Goal: Information Seeking & Learning: Check status

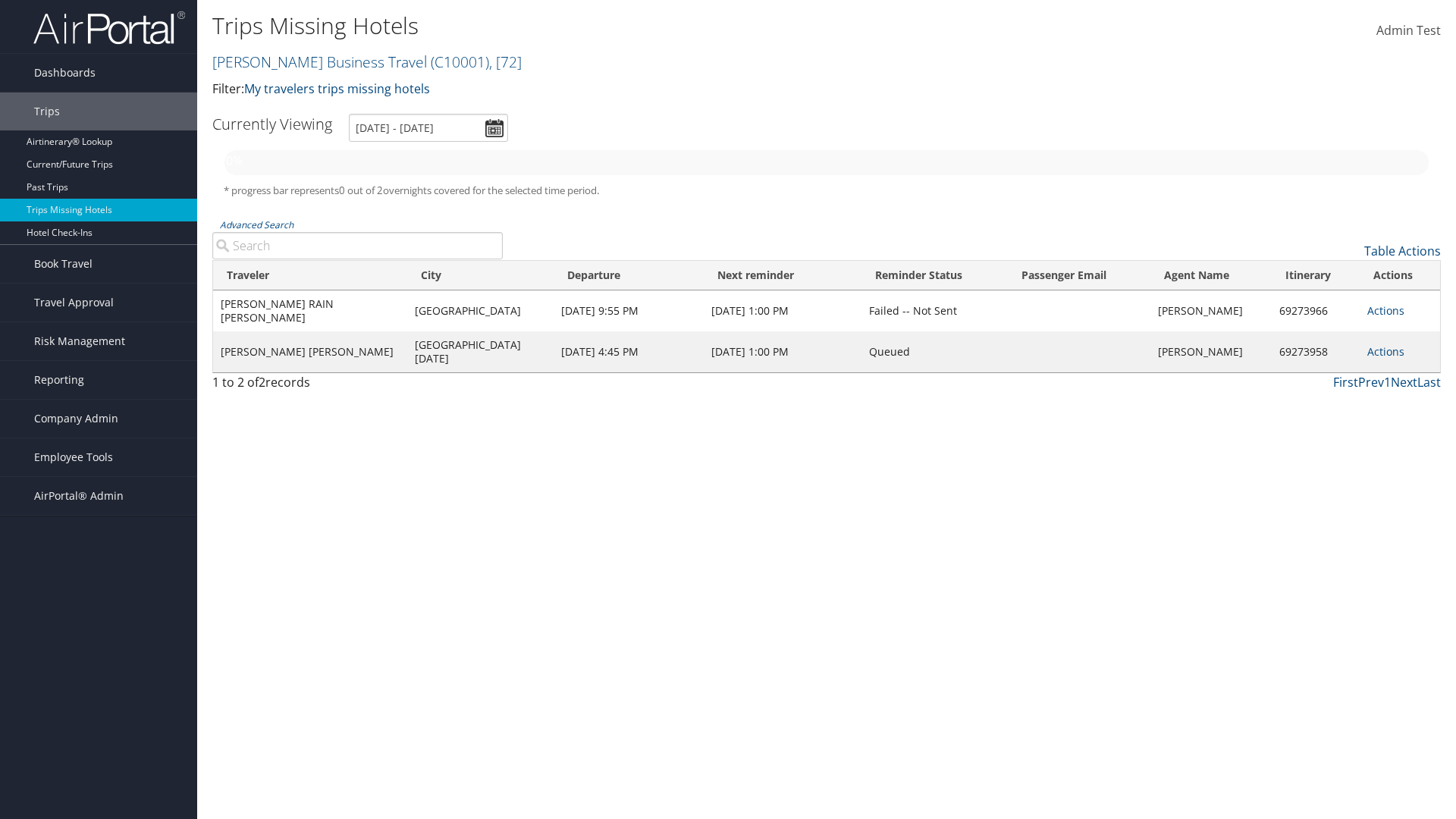
click at [312, 62] on link "Christopherson Business Travel ( C10001 ) , [ 72 ]" at bounding box center [368, 62] width 309 height 20
click at [0, 0] on input "search" at bounding box center [0, 0] width 0 height 0
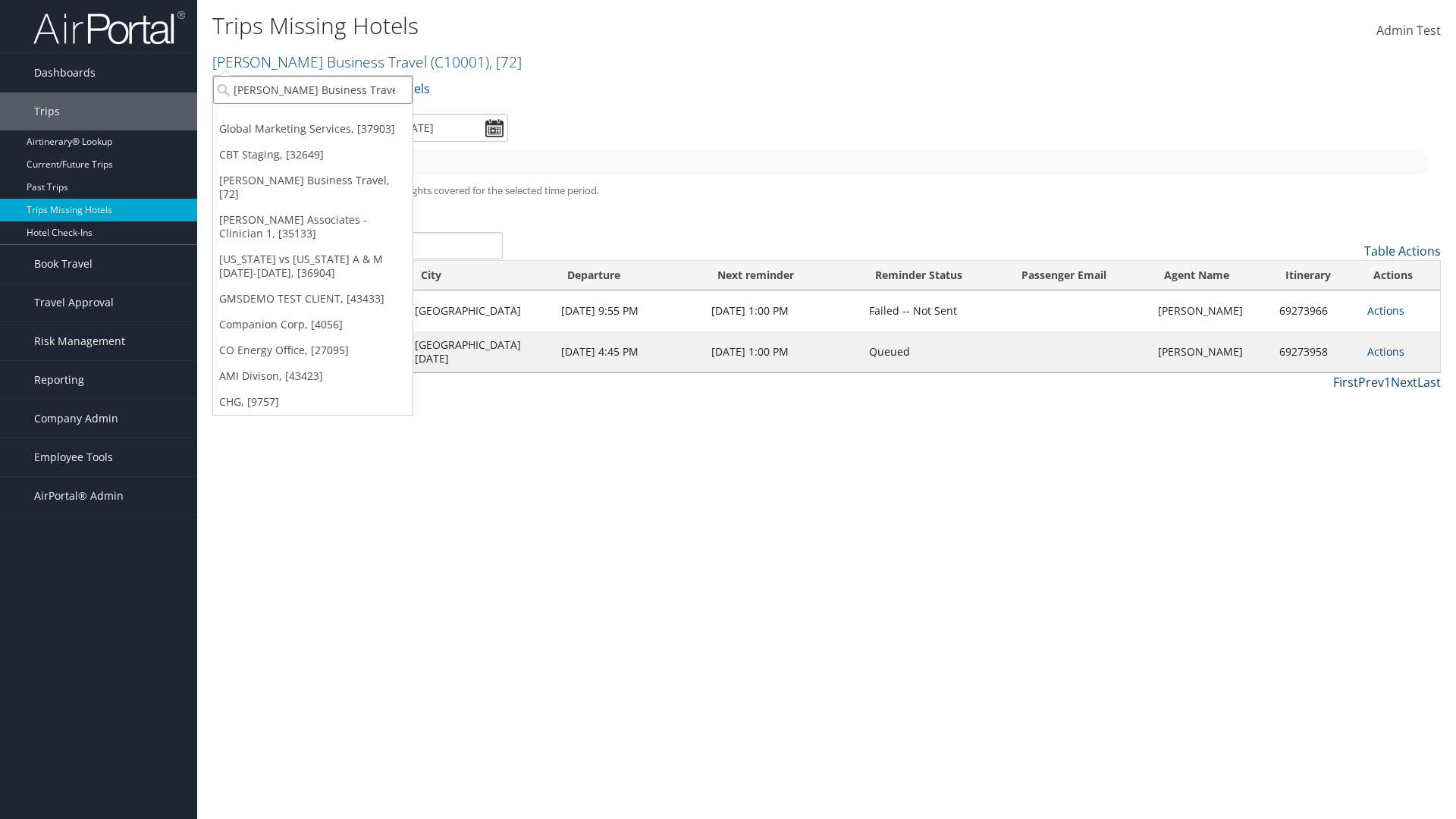
type input "[PERSON_NAME] Business Travel"
click at [334, 131] on div "Account" at bounding box center [334, 131] width 258 height 14
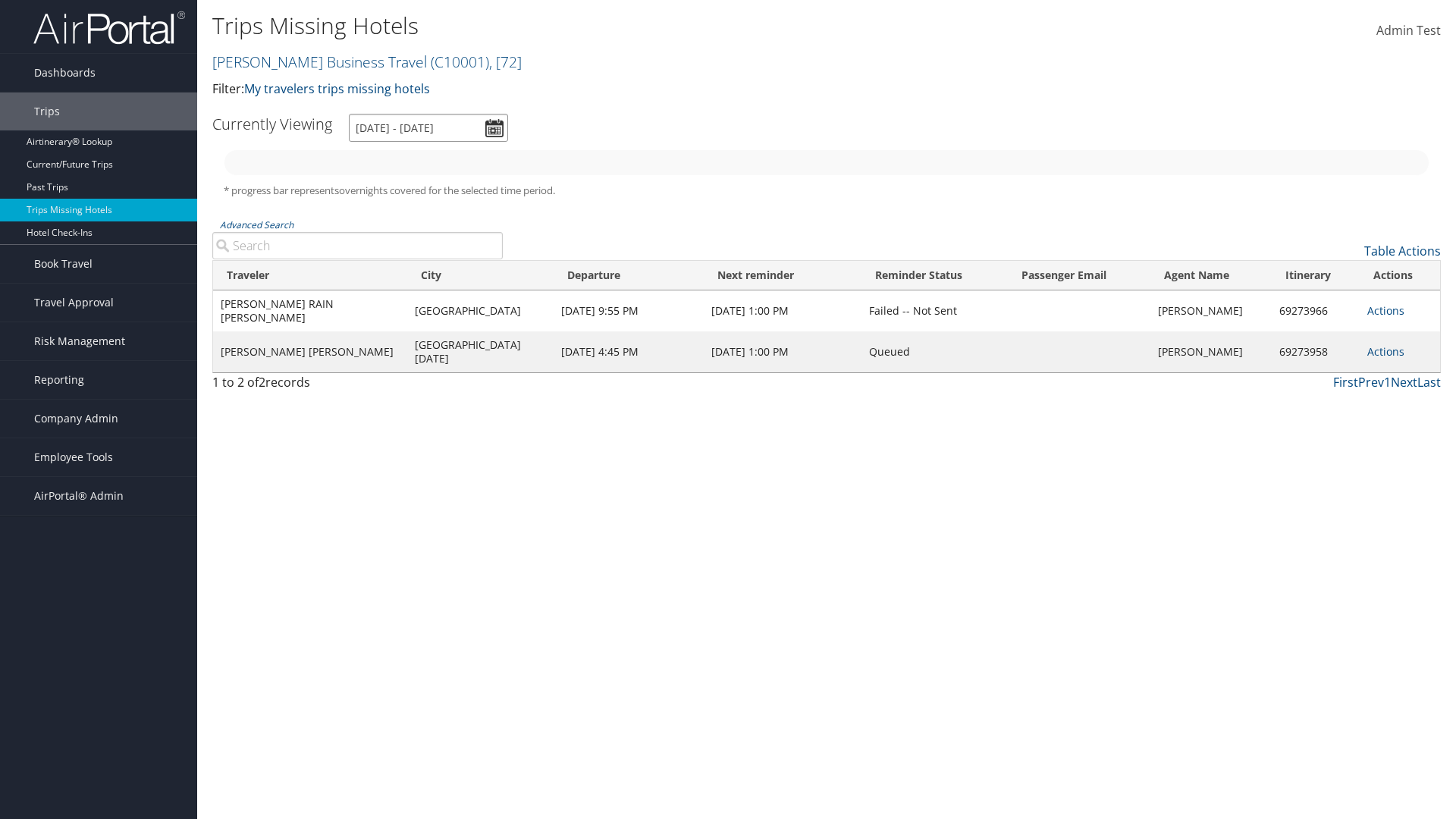
click at [428, 127] on input "[DATE] - [DATE]" at bounding box center [428, 127] width 159 height 28
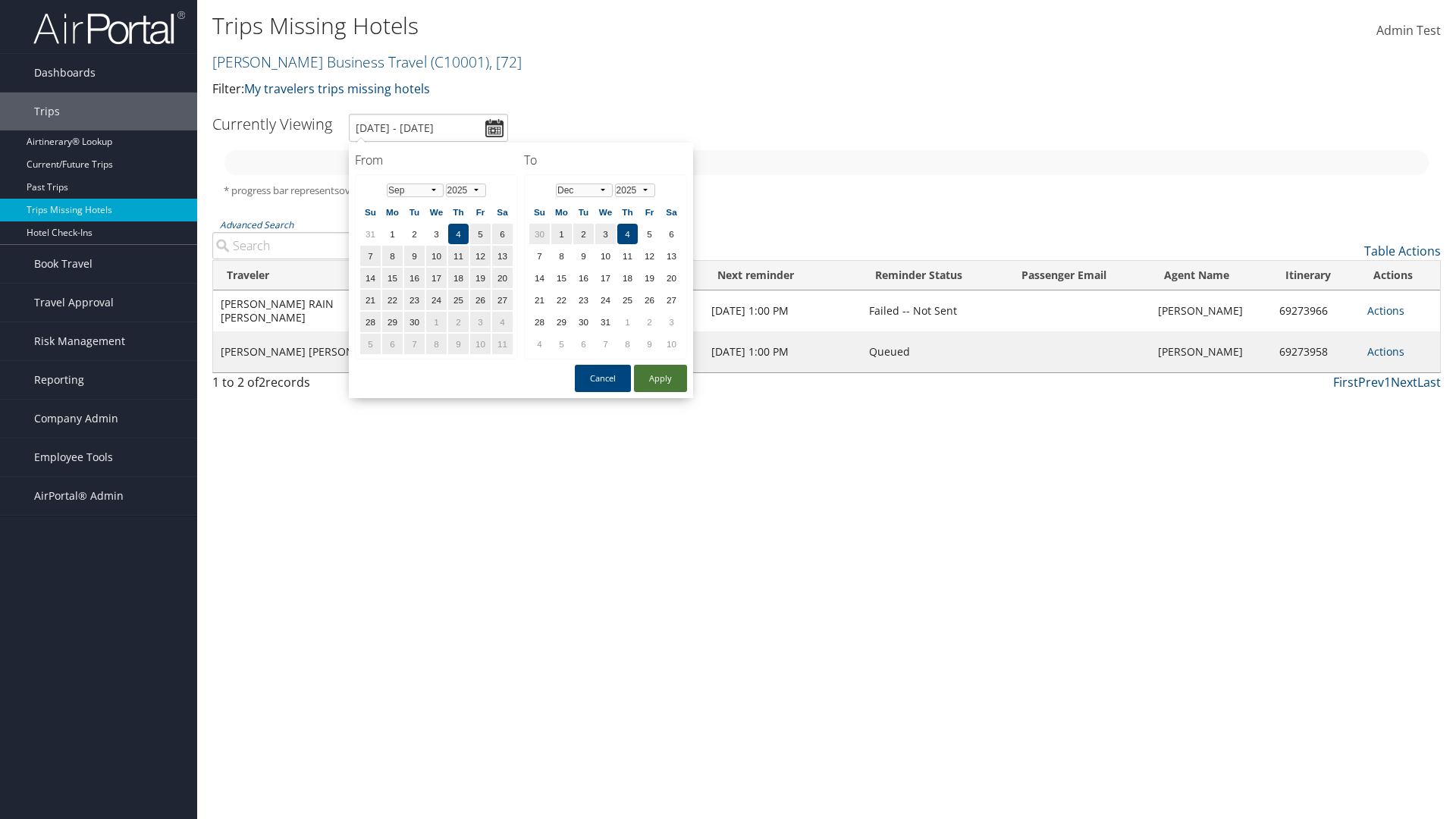
click at [660, 379] on button "Apply" at bounding box center [660, 378] width 53 height 27
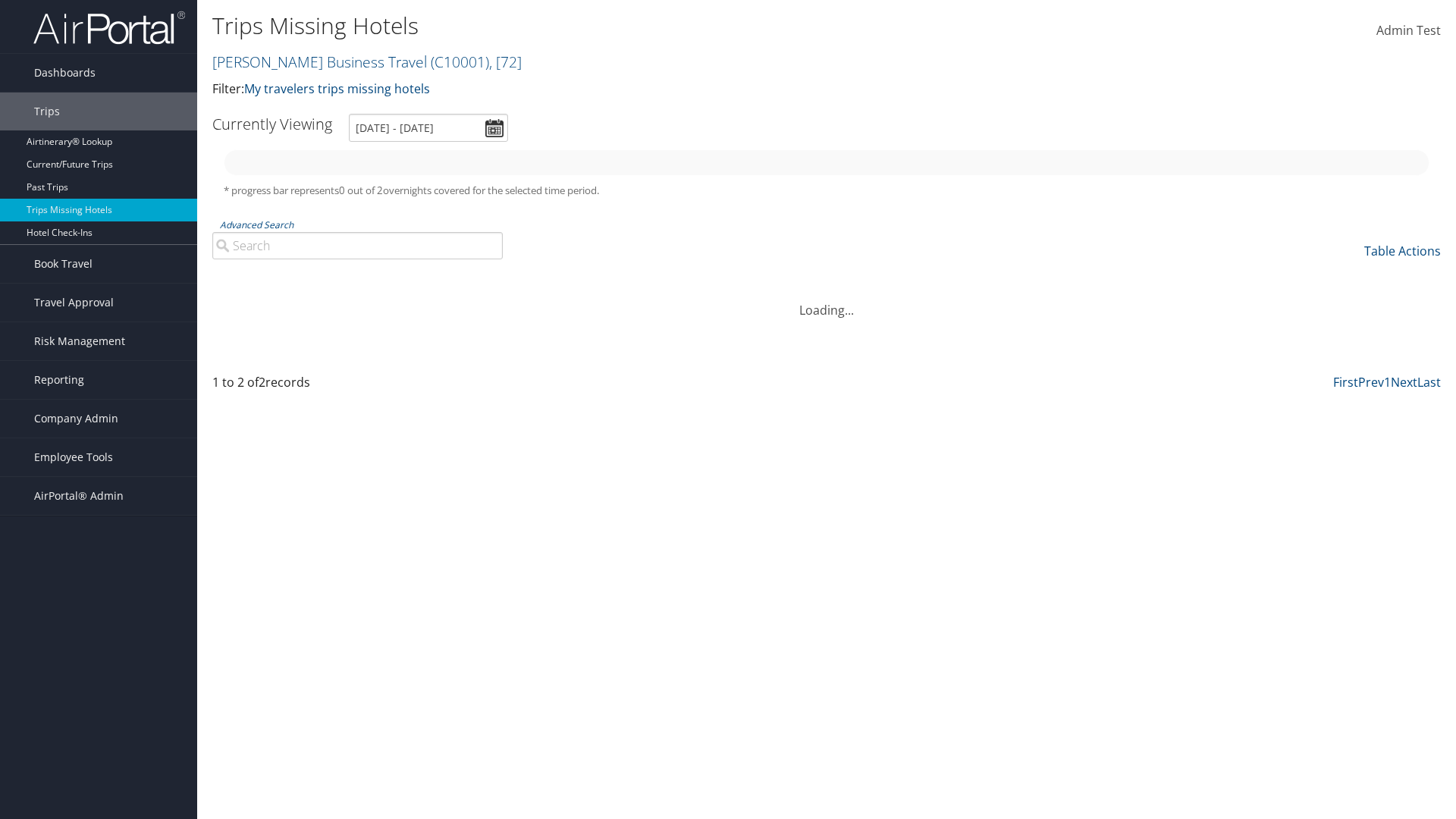
type input "[DATE] - [DATE]"
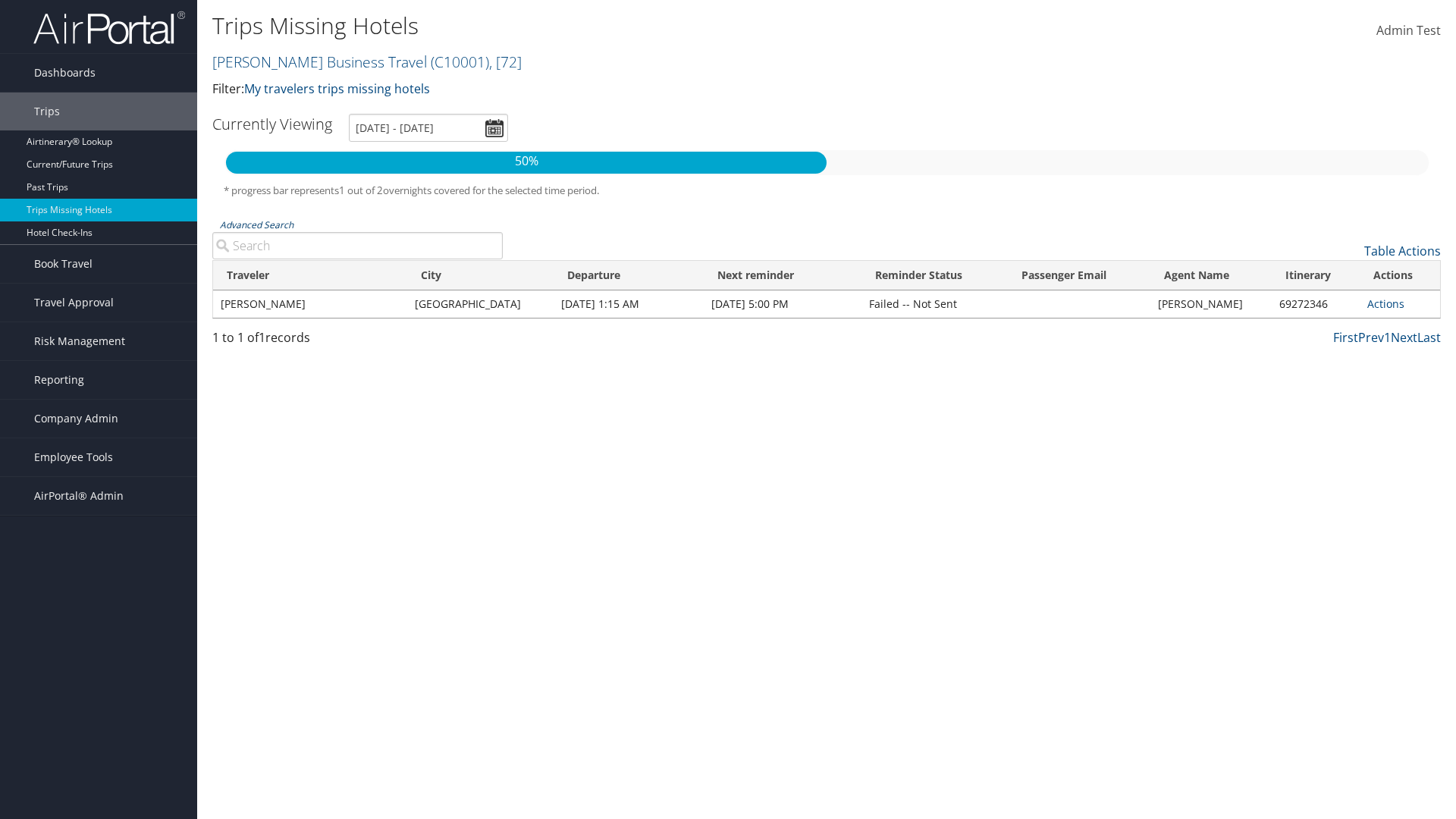
click at [257, 224] on link "Advanced Search" at bounding box center [257, 224] width 74 height 13
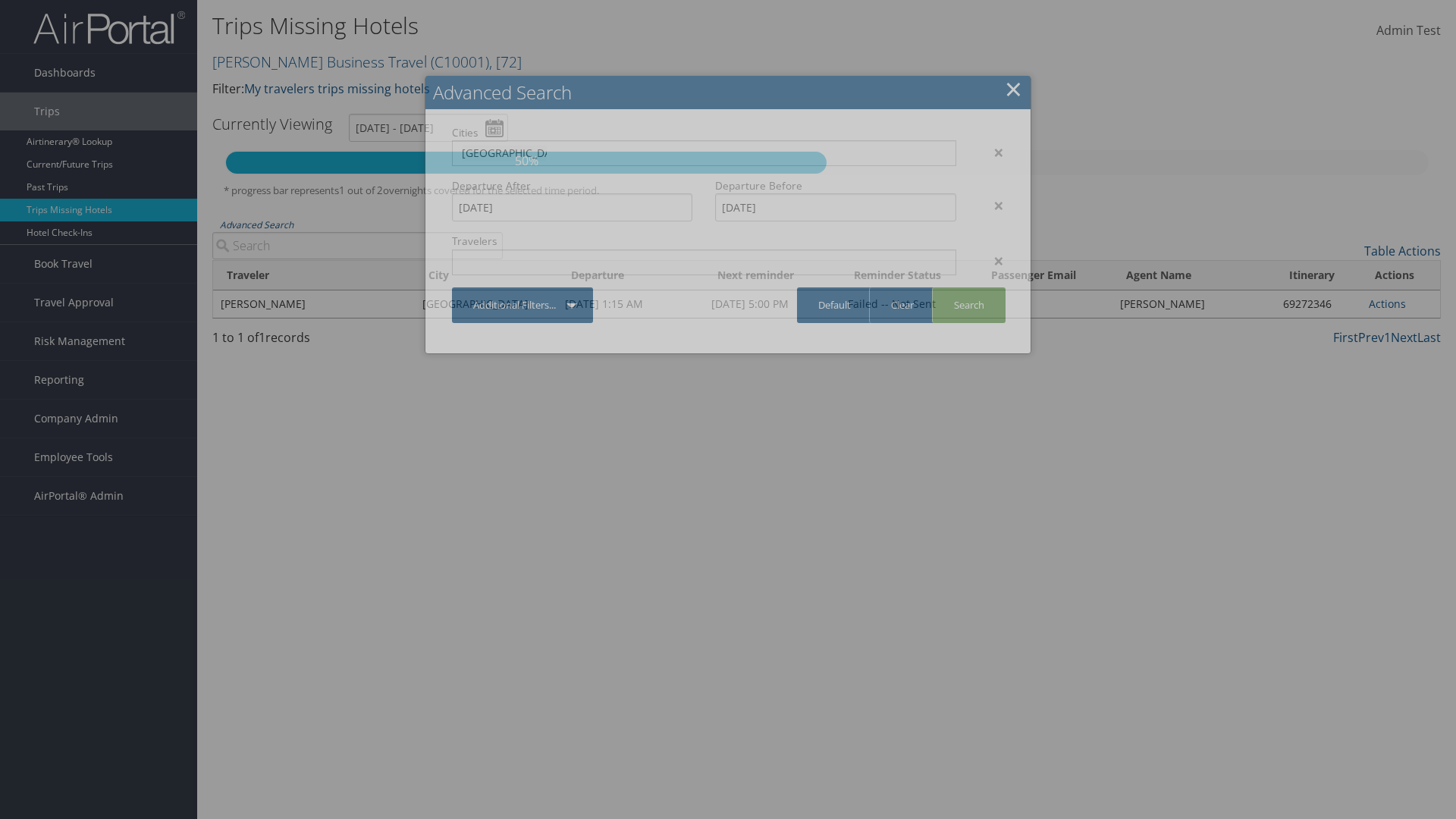
type input "[GEOGRAPHIC_DATA]"
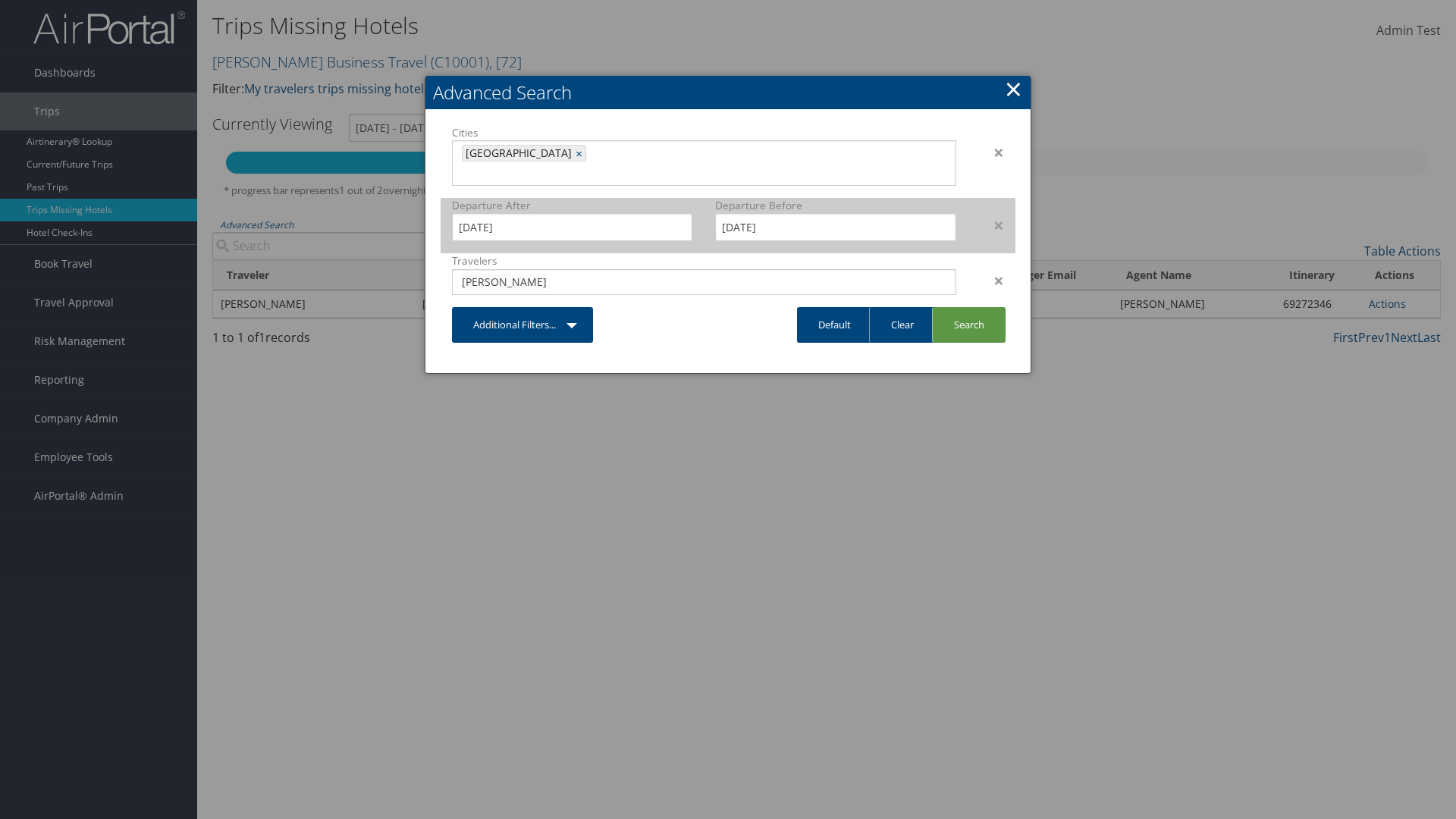
type input "[PERSON_NAME]"
click at [572, 213] on input "[DATE]" at bounding box center [571, 227] width 240 height 28
type input "[PERSON_NAME]"
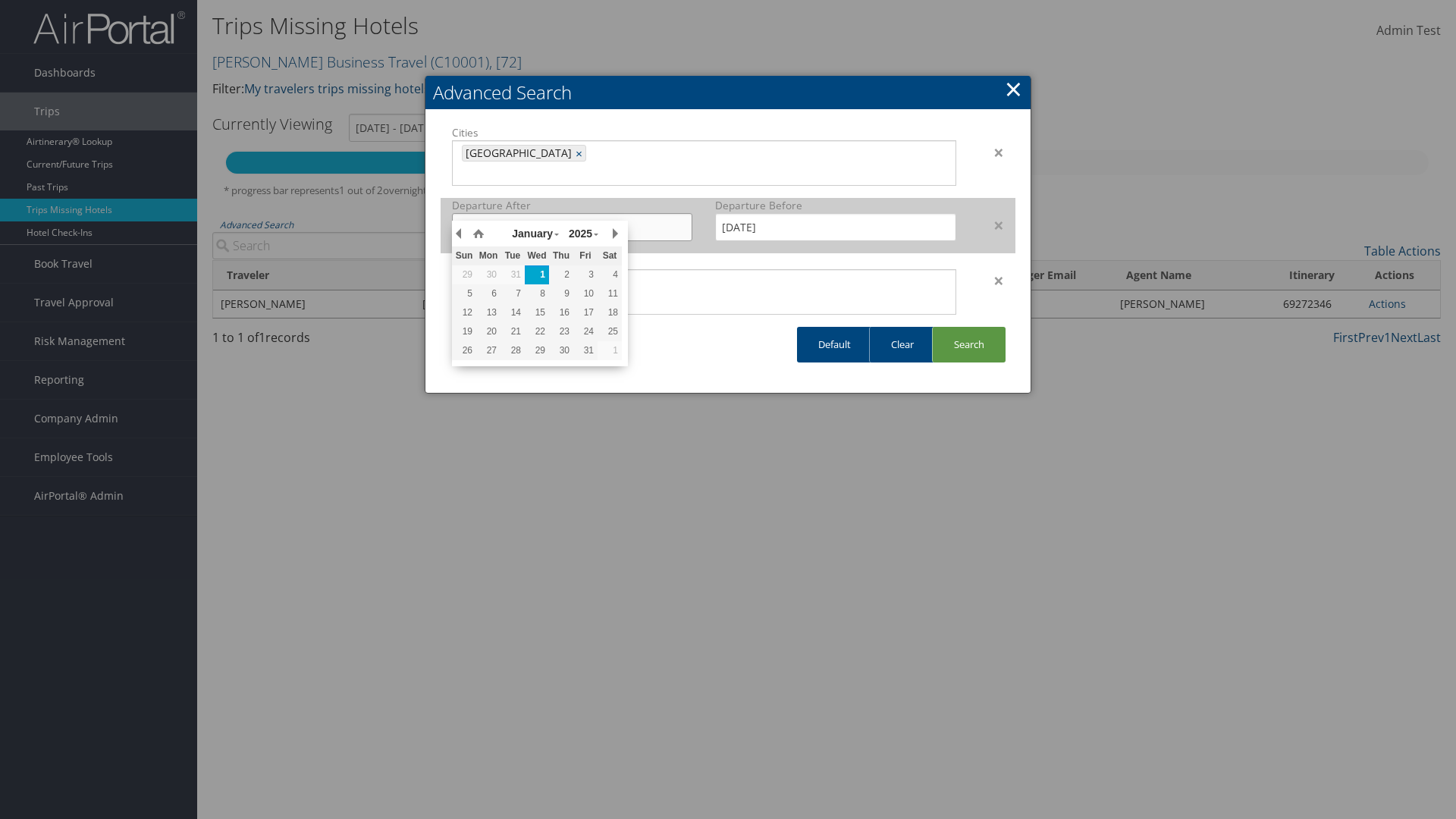
type input "[DATE]"
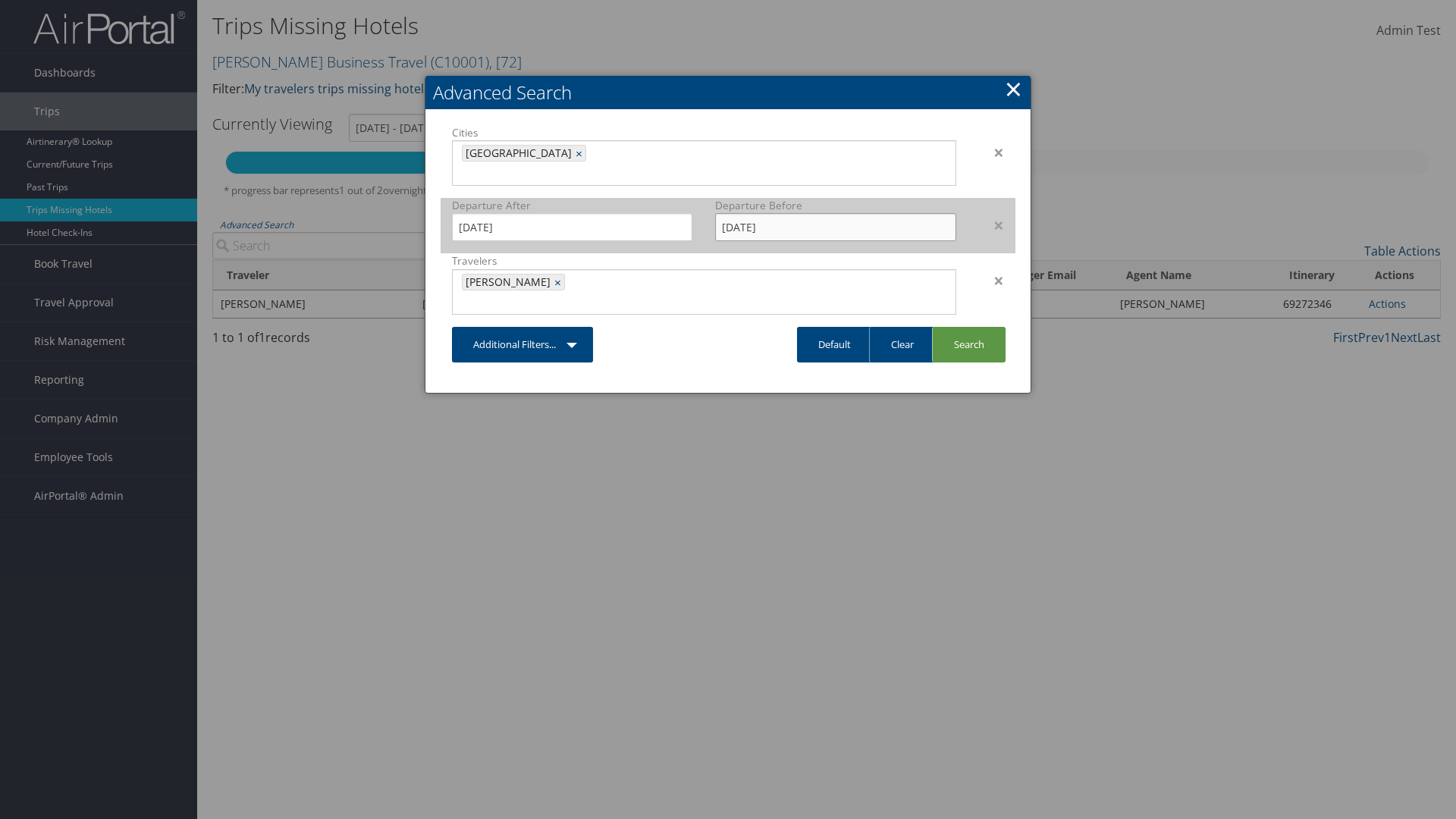
click at [836, 213] on input "[DATE]" at bounding box center [835, 227] width 240 height 28
type input "[DATE]"
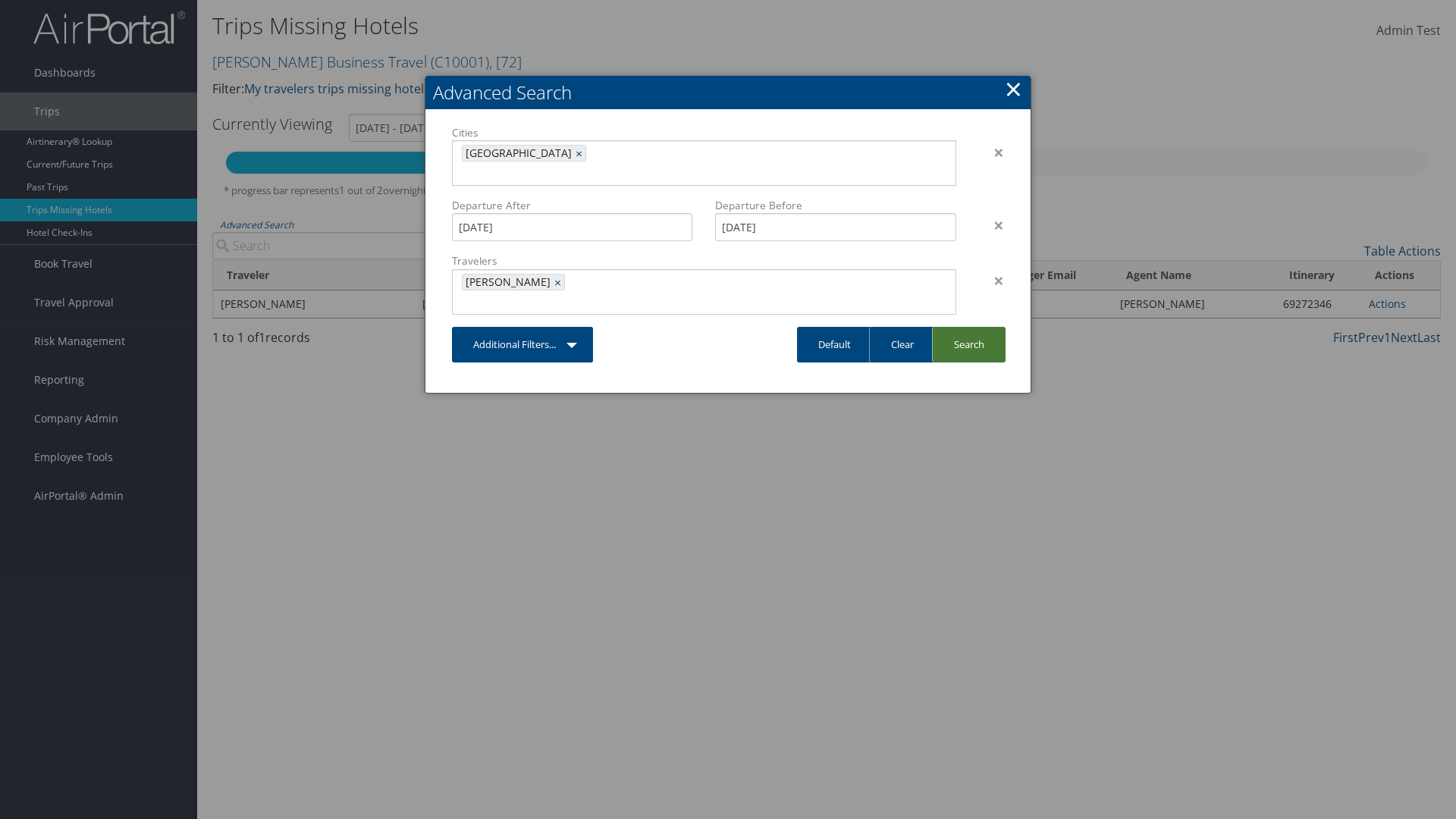
click at [969, 327] on link "Search" at bounding box center [969, 344] width 74 height 36
type input "[DATE] - [DATE]"
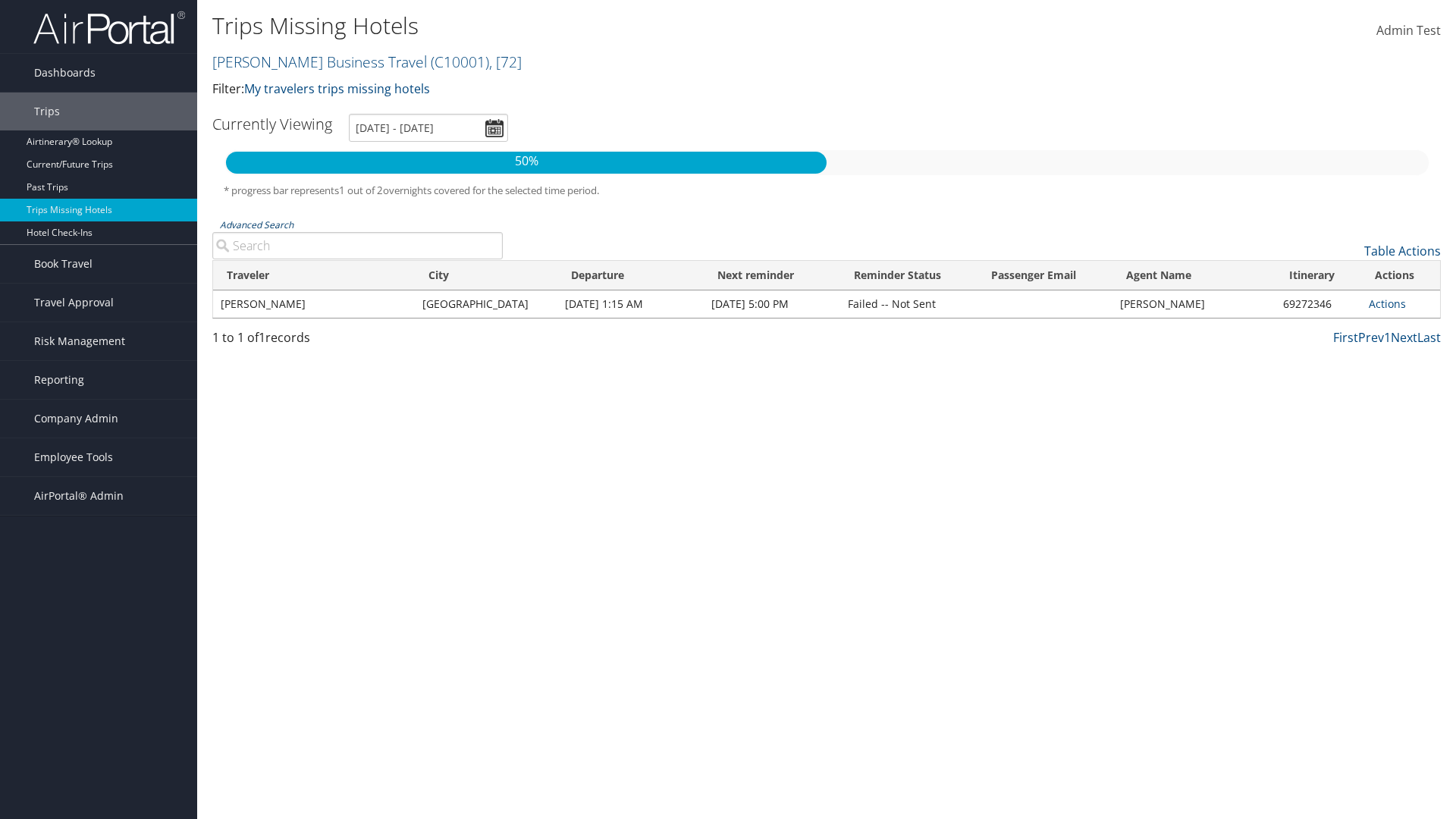
click at [257, 224] on link "Advanced Search" at bounding box center [257, 224] width 74 height 13
